Goal: Check status: Check status

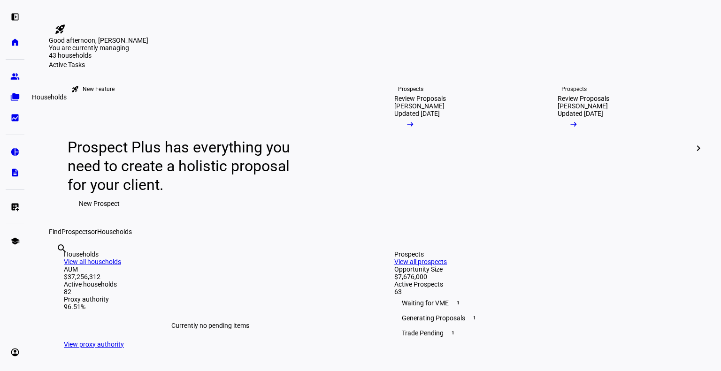
click at [16, 95] on eth-mat-symbol "folder_copy" at bounding box center [14, 96] width 9 height 9
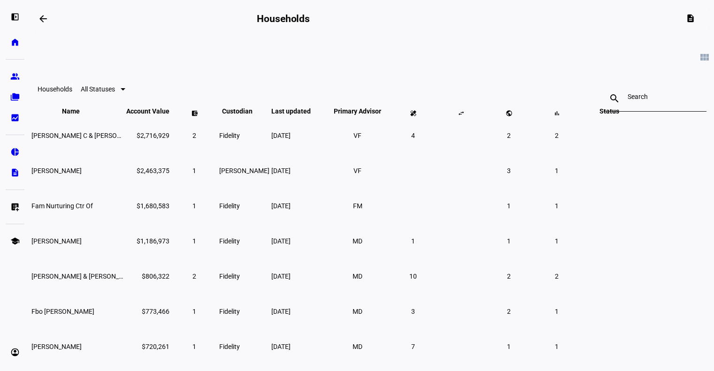
click at [603, 104] on div "search close" at bounding box center [654, 89] width 103 height 30
click at [627, 105] on div at bounding box center [654, 98] width 54 height 26
click at [627, 100] on input at bounding box center [654, 97] width 54 height 8
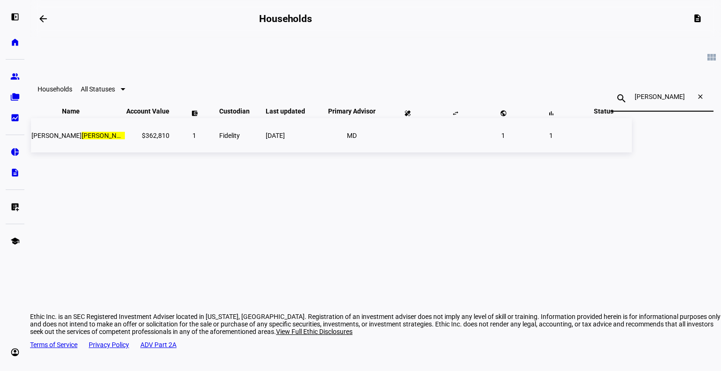
type input "[PERSON_NAME]"
click at [132, 139] on span "[PERSON_NAME]" at bounding box center [81, 136] width 100 height 8
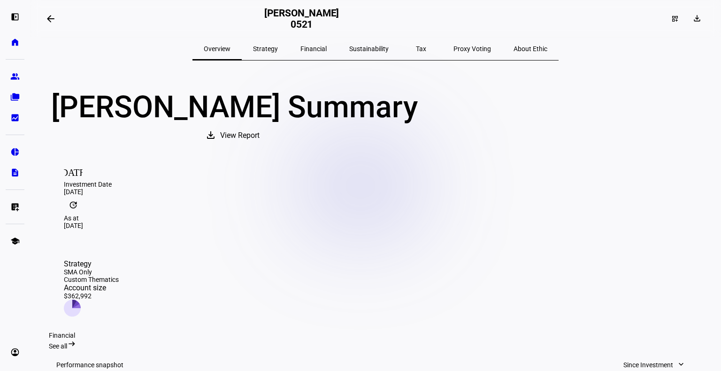
scroll to position [251, 0]
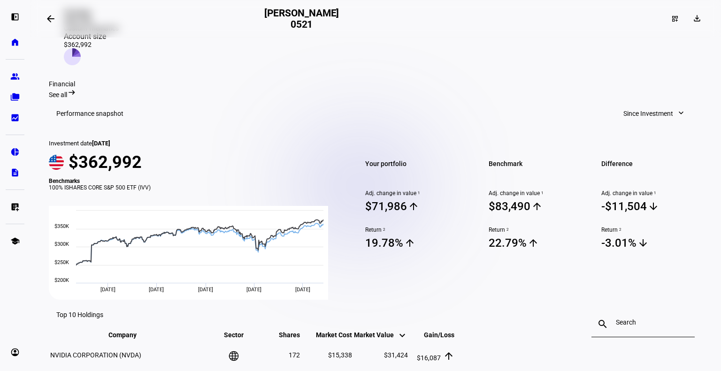
click at [625, 112] on span "Since Investment" at bounding box center [648, 113] width 50 height 19
click at [629, 189] on button "1 Year" at bounding box center [650, 200] width 89 height 23
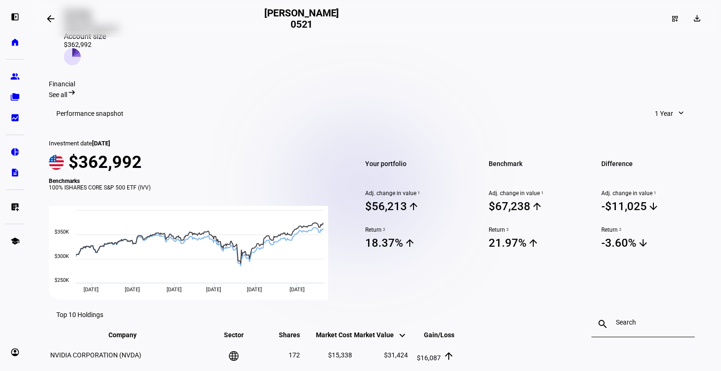
click at [662, 105] on span "1 Year" at bounding box center [663, 113] width 18 height 19
click at [638, 174] on div "Year to Date" at bounding box center [643, 178] width 78 height 8
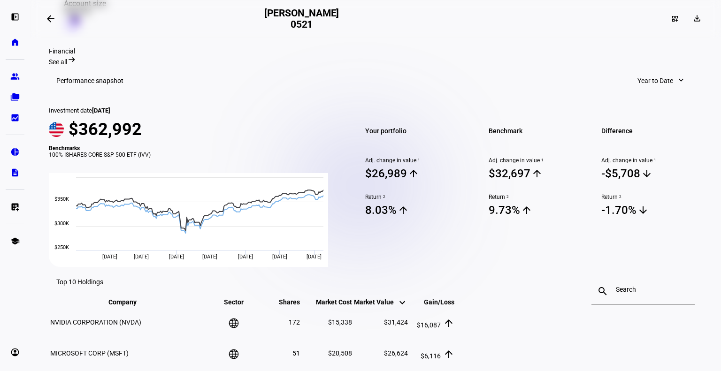
scroll to position [0, 0]
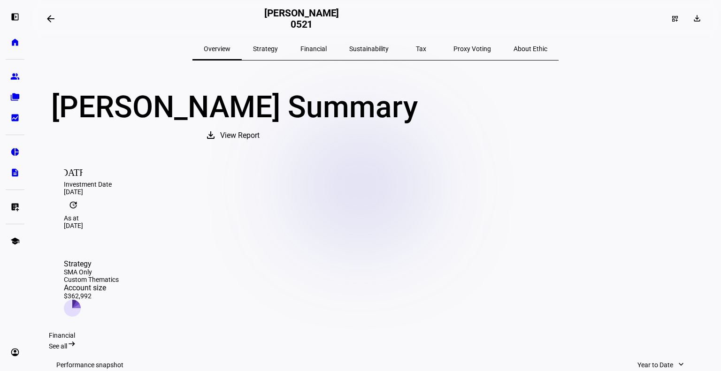
click at [278, 46] on span "Strategy" at bounding box center [265, 49] width 25 height 7
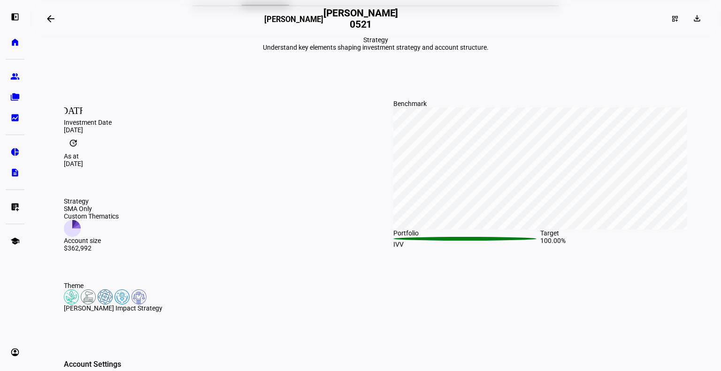
scroll to position [54, 0]
click at [64, 205] on div "Strategy" at bounding box center [91, 201] width 55 height 8
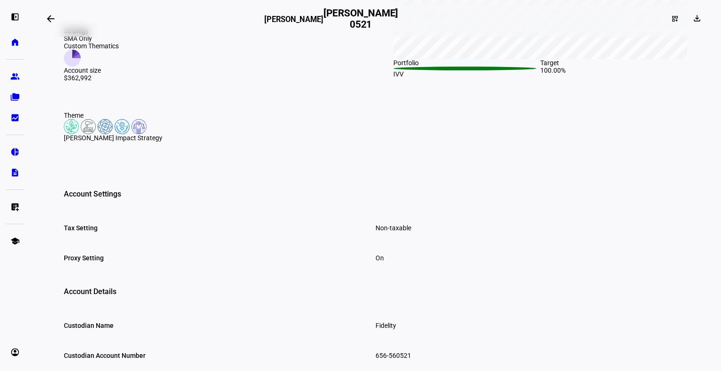
scroll to position [0, 0]
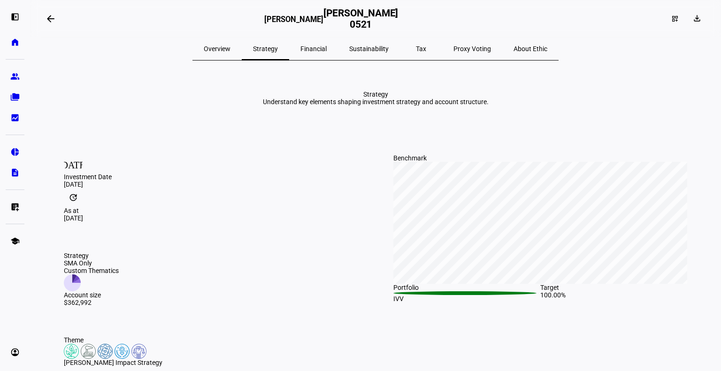
click at [359, 54] on span "Sustainability" at bounding box center [368, 49] width 39 height 23
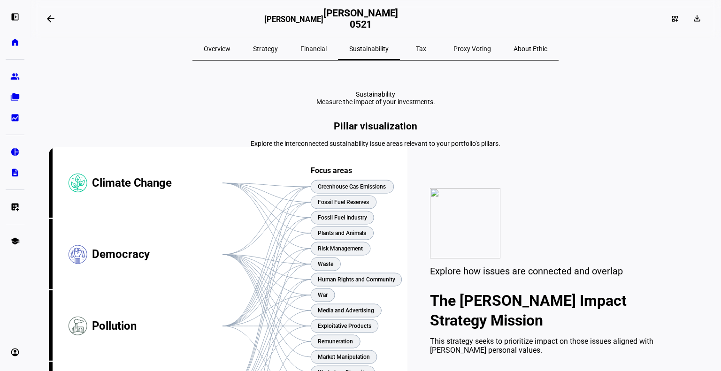
click at [315, 46] on span "Financial" at bounding box center [313, 49] width 26 height 7
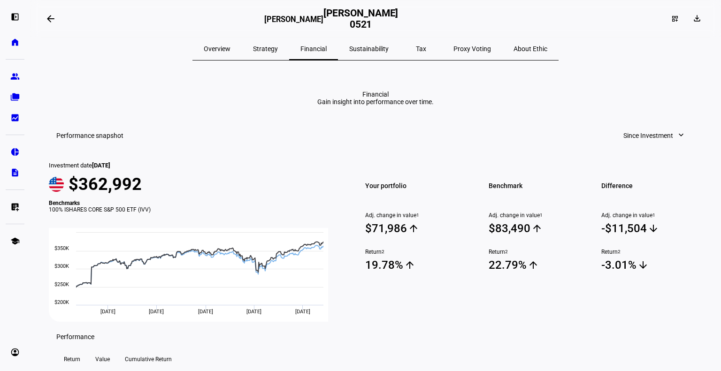
click at [641, 151] on mat-toolbar "Performance snapshot Since Investment expand_more" at bounding box center [375, 136] width 653 height 30
click at [626, 145] on span "Since Investment" at bounding box center [648, 135] width 50 height 19
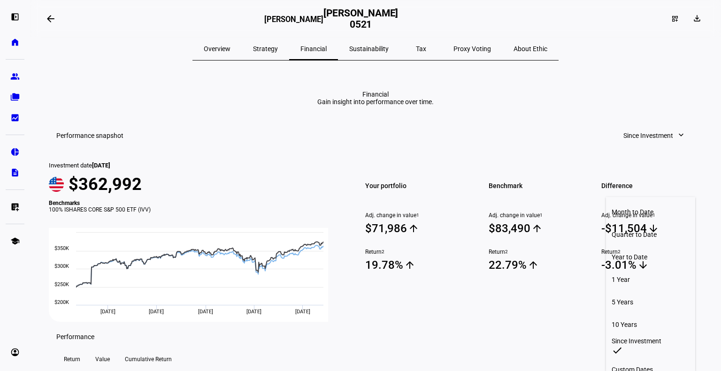
click at [624, 251] on button "Year to Date" at bounding box center [650, 257] width 89 height 23
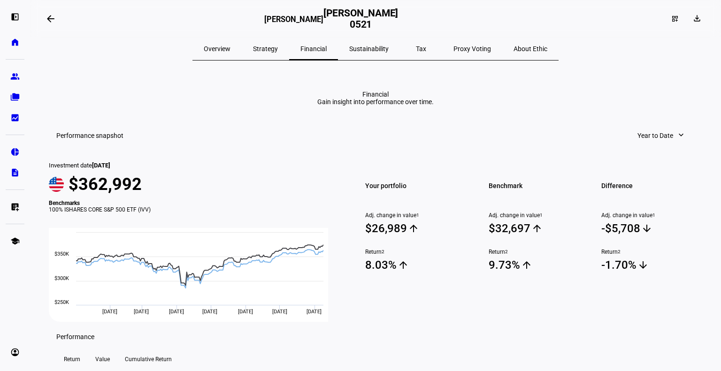
click at [381, 51] on span "Sustainability" at bounding box center [368, 49] width 39 height 7
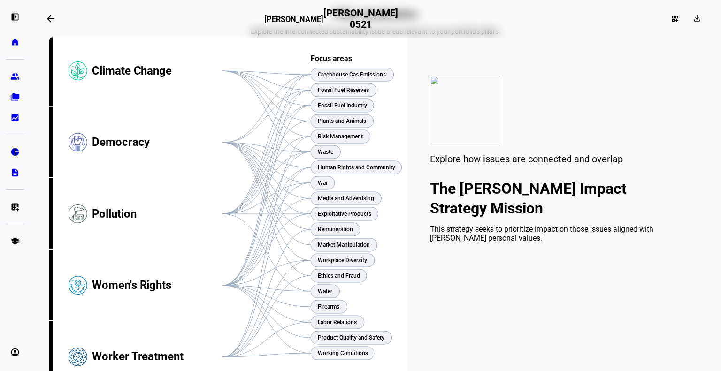
scroll to position [71, 0]
